Goal: Information Seeking & Learning: Learn about a topic

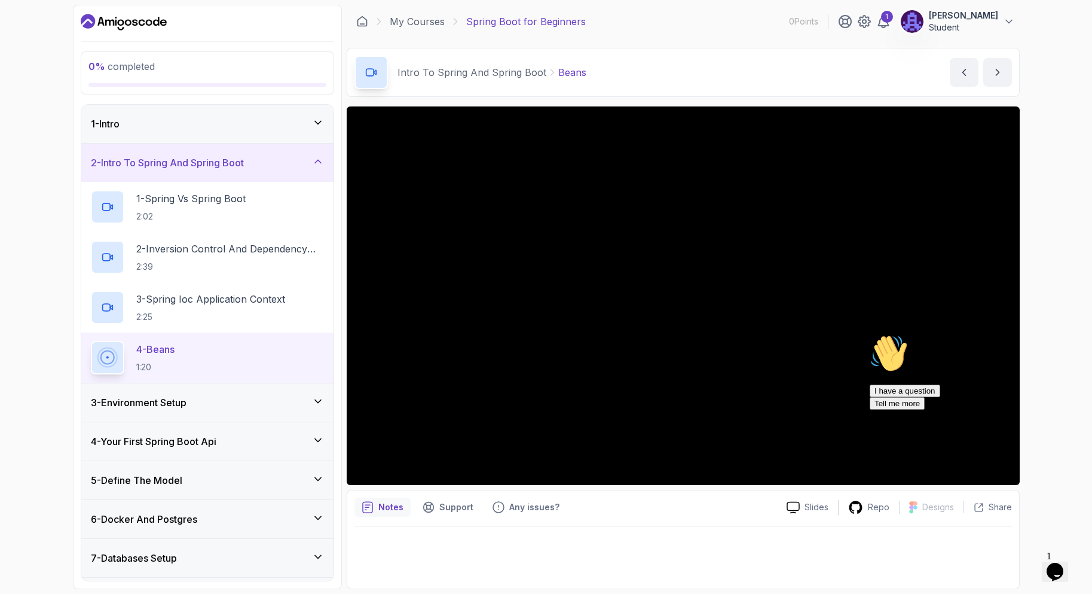
click at [1075, 409] on div "Hi! How can we help? I have a question Tell me more" at bounding box center [977, 371] width 215 height 75
click at [870, 334] on icon "Chat attention grabber" at bounding box center [870, 334] width 0 height 0
click at [226, 307] on h2 "3 - Spring Ioc Application Context 2:25" at bounding box center [210, 307] width 149 height 31
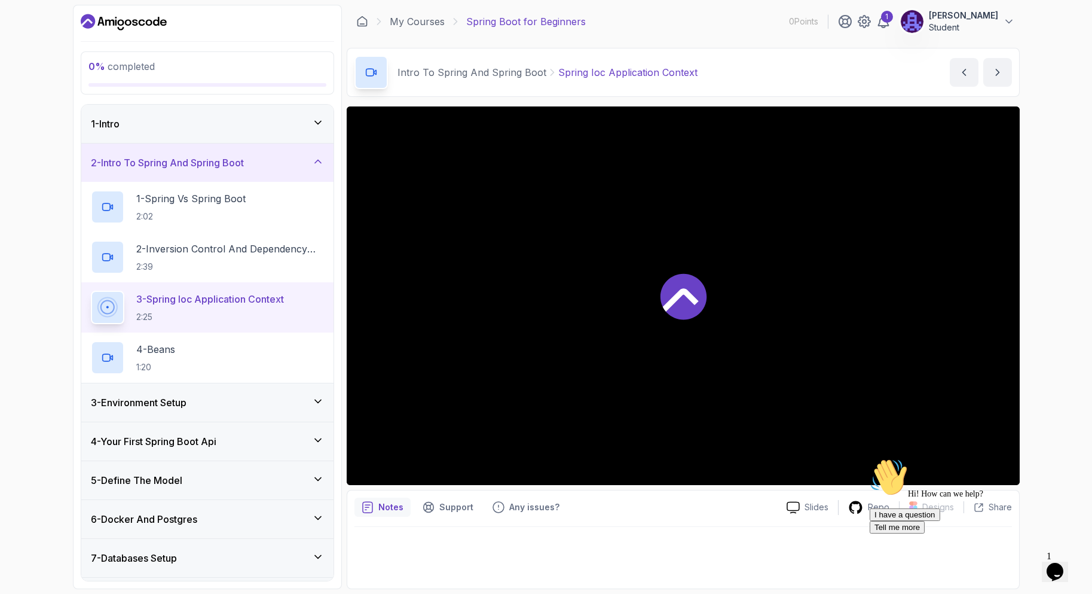
click at [650, 366] on div at bounding box center [683, 295] width 673 height 378
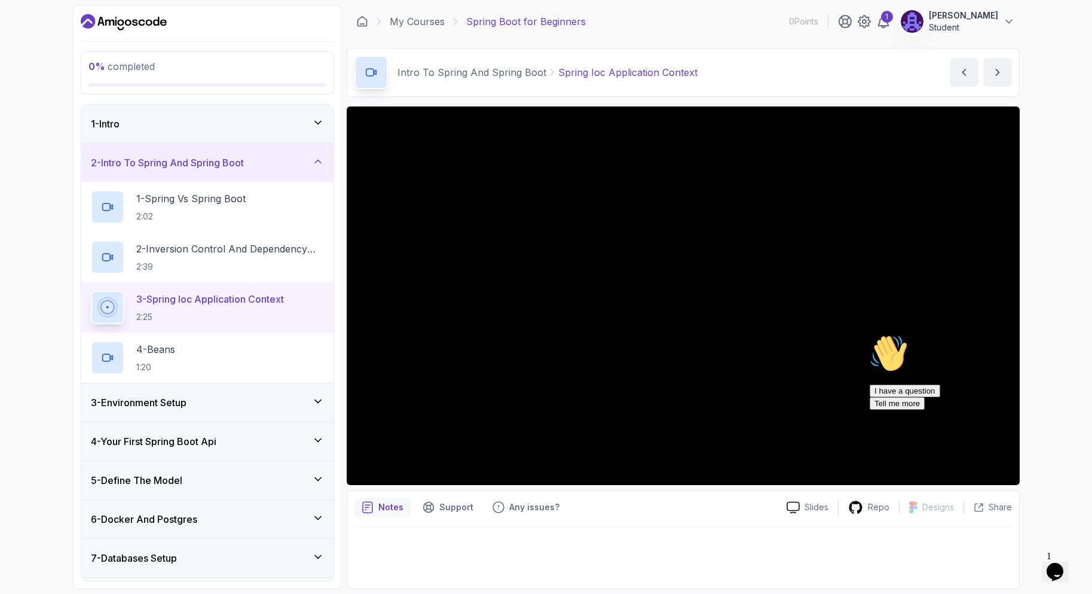
click at [870, 334] on icon "Chat attention grabber" at bounding box center [870, 334] width 0 height 0
click at [193, 341] on div "4 - Beans 1:20" at bounding box center [207, 357] width 233 height 33
